Goal: Task Accomplishment & Management: Use online tool/utility

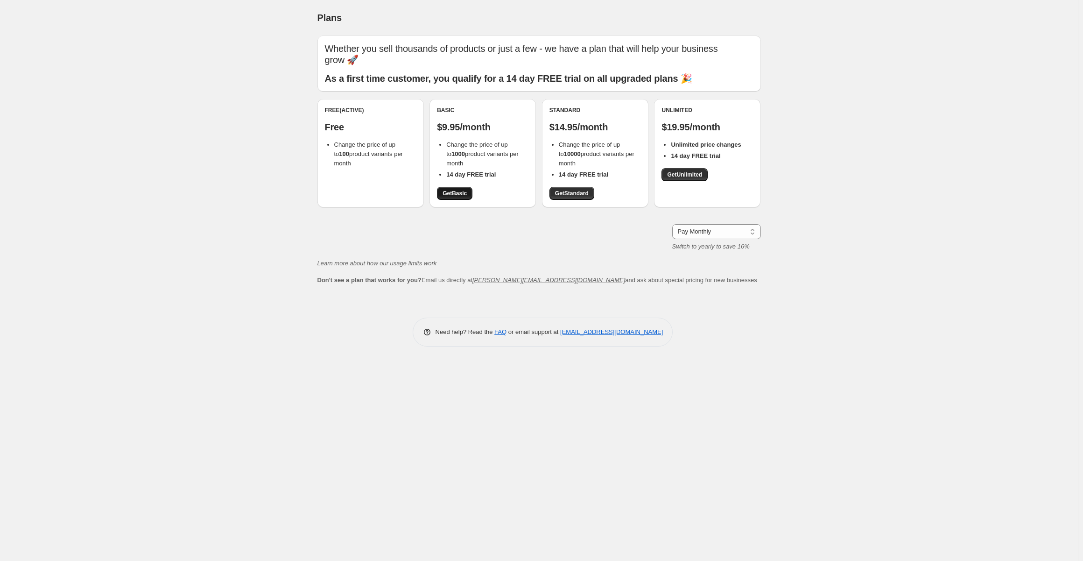
click at [460, 192] on span "Get Basic" at bounding box center [455, 193] width 24 height 7
drag, startPoint x: 0, startPoint y: 0, endPoint x: 847, endPoint y: 273, distance: 890.2
click at [850, 275] on div "Plans. This page is ready Plans Whether you sell thousands of products or just …" at bounding box center [539, 280] width 1078 height 561
click at [449, 196] on span "Get Basic" at bounding box center [455, 193] width 24 height 7
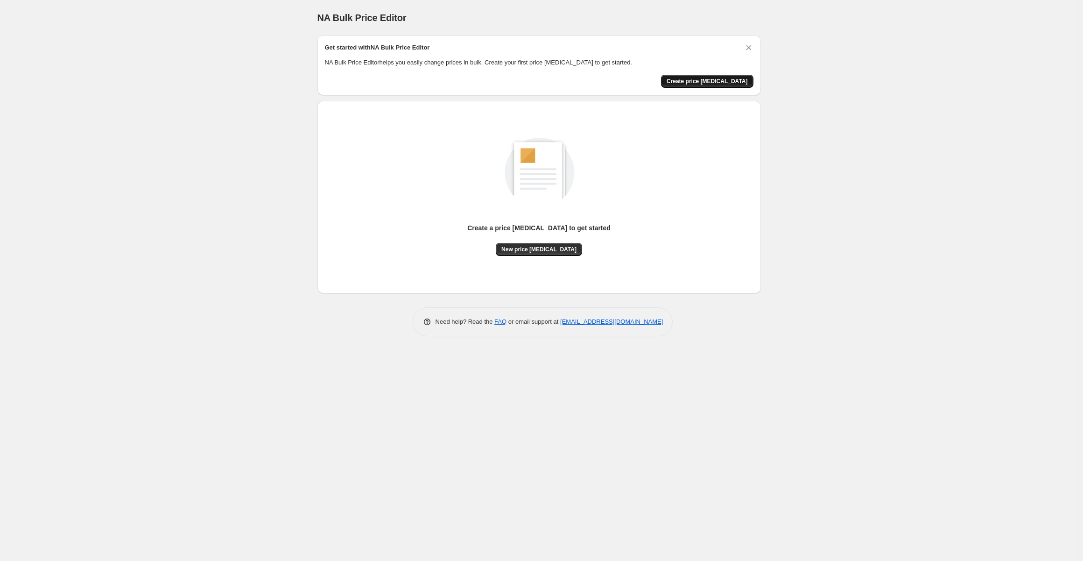
click at [716, 79] on span "Create price [MEDICAL_DATA]" at bounding box center [707, 80] width 81 height 7
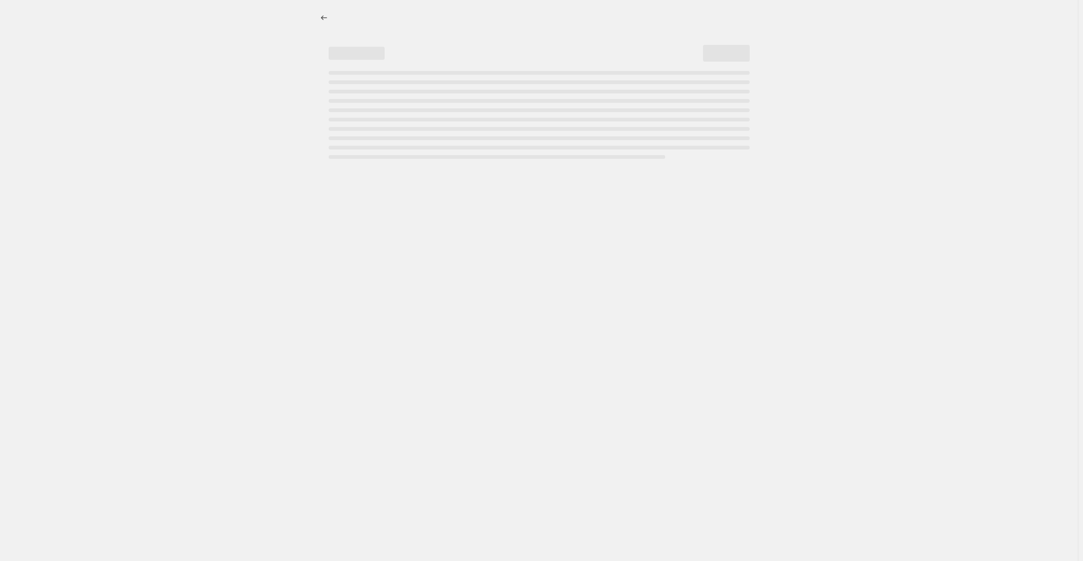
select select "percentage"
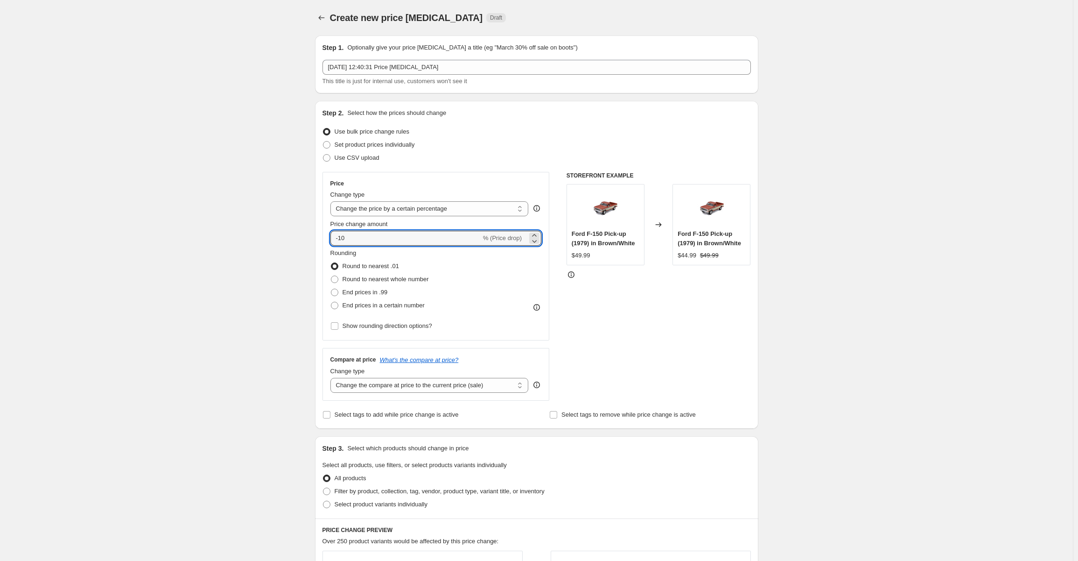
drag, startPoint x: 358, startPoint y: 239, endPoint x: 308, endPoint y: 236, distance: 50.0
click at [308, 238] on div "Create new price [MEDICAL_DATA]. This page is ready Create new price [MEDICAL_D…" at bounding box center [537, 468] width 466 height 936
click at [360, 236] on input "-10" at bounding box center [406, 238] width 151 height 15
type input "-1"
click at [806, 304] on div "Create new price change job. This page is ready Create new price change job Dra…" at bounding box center [536, 468] width 1073 height 936
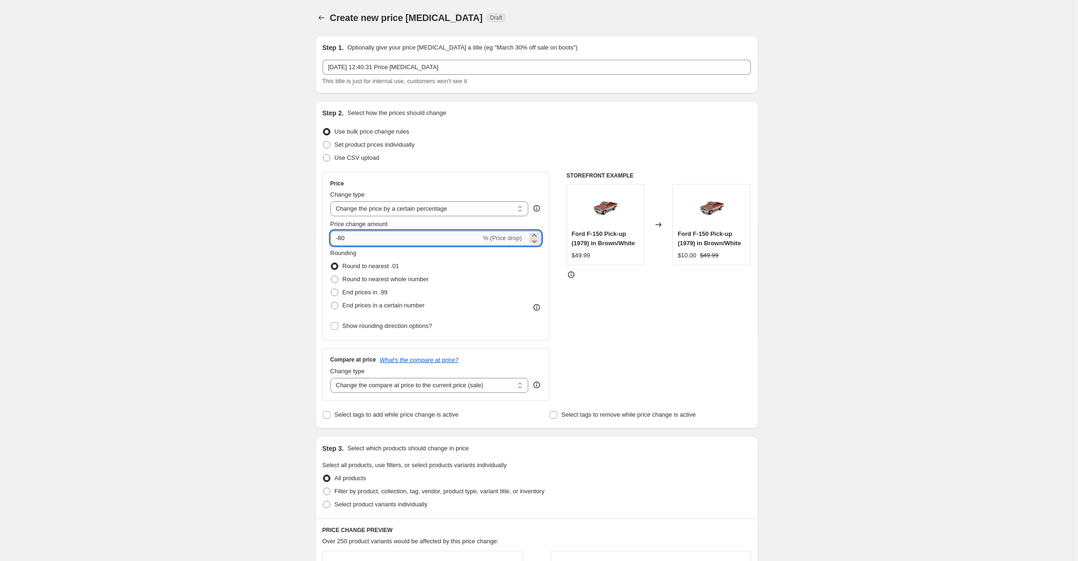
drag, startPoint x: 347, startPoint y: 236, endPoint x: 342, endPoint y: 236, distance: 5.6
click at [342, 236] on input "-80" at bounding box center [406, 238] width 151 height 15
type input "-5"
type input "-85"
click at [887, 262] on div "Create new price change job. This page is ready Create new price change job Dra…" at bounding box center [536, 468] width 1073 height 936
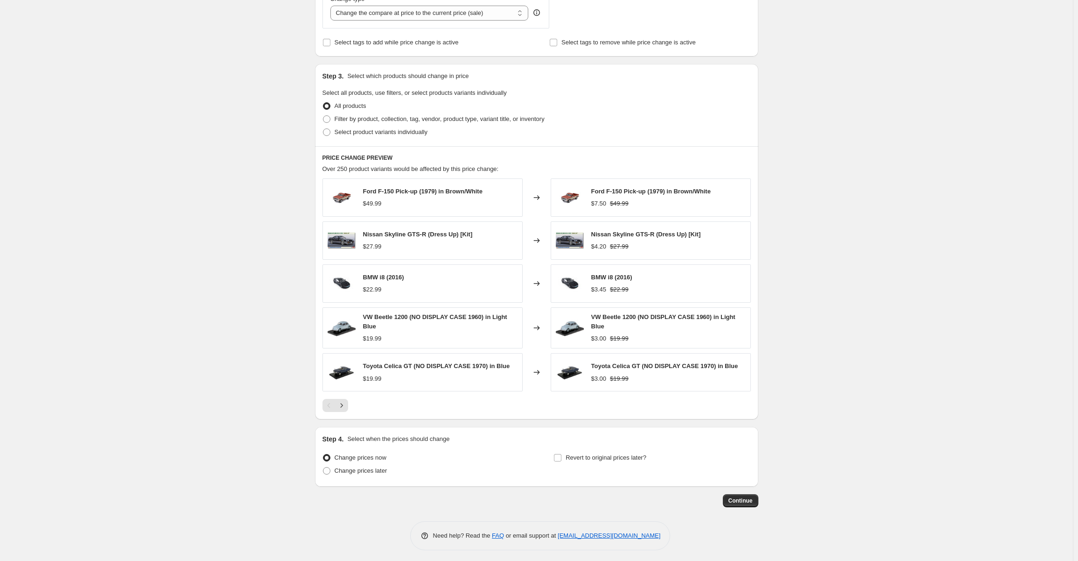
scroll to position [373, 0]
click at [735, 499] on span "Continue" at bounding box center [741, 498] width 24 height 7
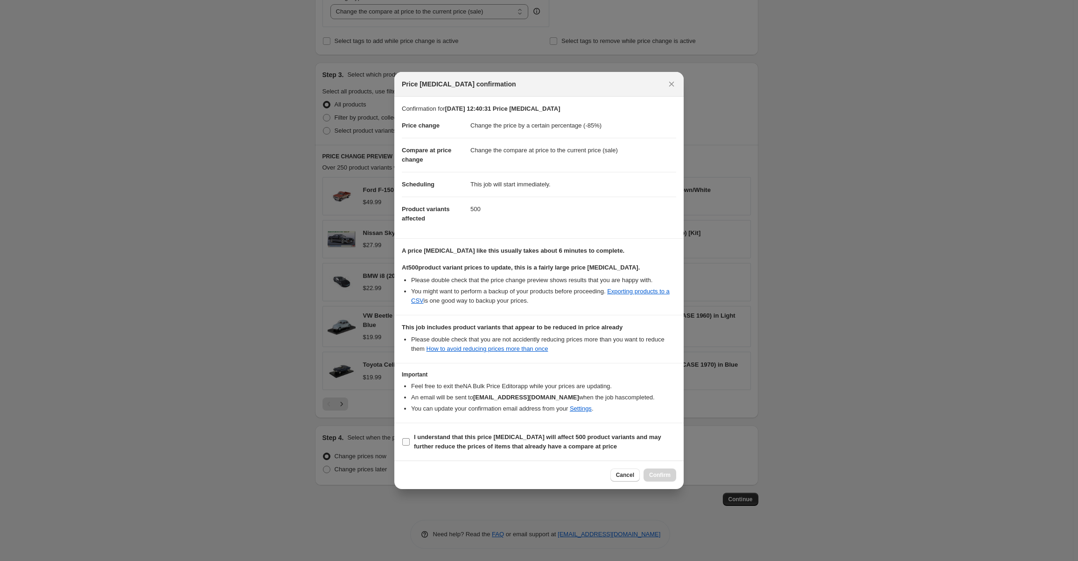
click at [408, 439] on input "I understand that this price change job will affect 500 product variants and ma…" at bounding box center [405, 441] width 7 height 7
checkbox input "true"
click at [658, 471] on span "Confirm" at bounding box center [659, 474] width 21 height 7
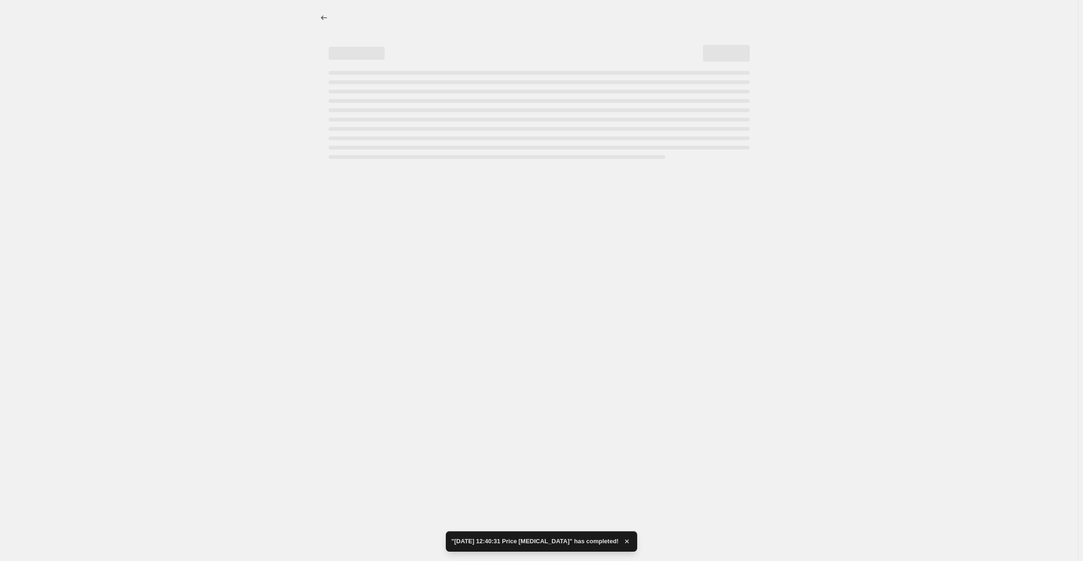
select select "percentage"
